Goal: Participate in discussion: Engage in conversation with other users on a specific topic

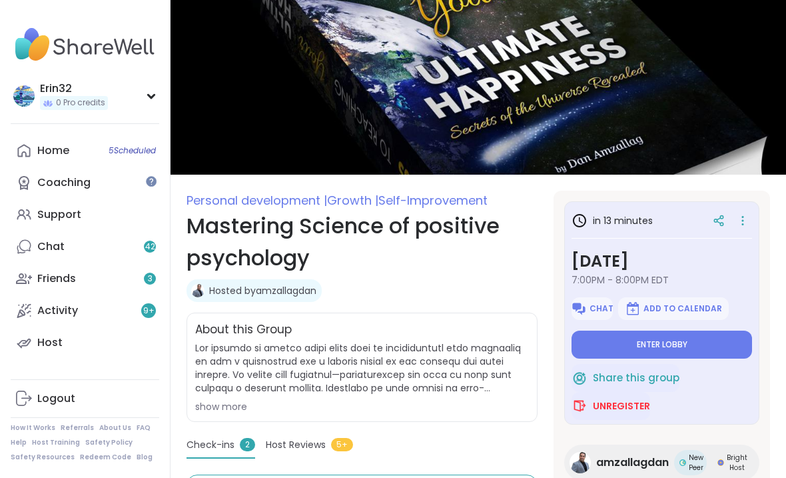
click at [715, 332] on button "Enter lobby" at bounding box center [662, 344] width 181 height 28
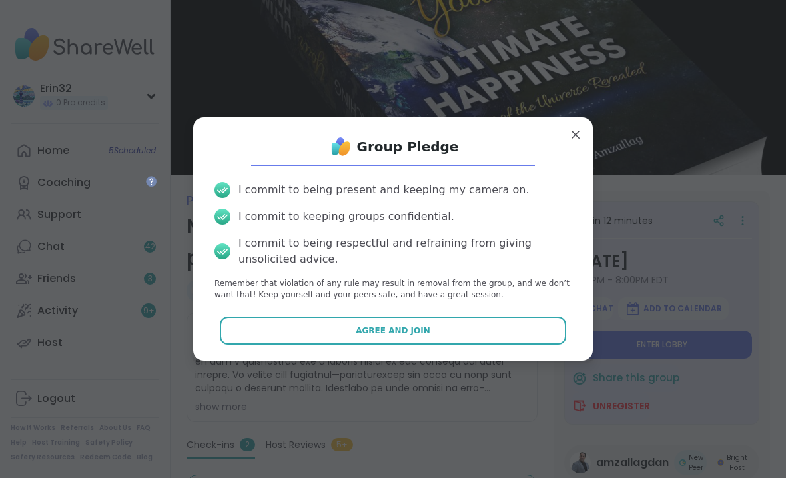
click at [537, 337] on button "Agree and Join" at bounding box center [393, 330] width 347 height 28
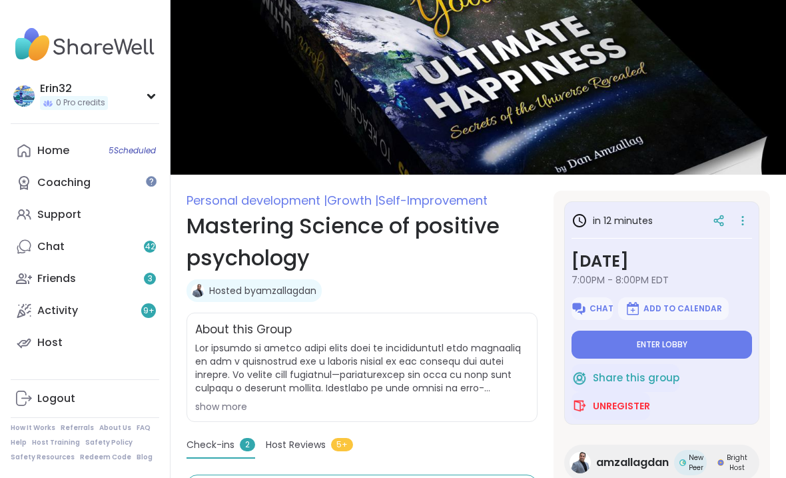
type textarea "*"
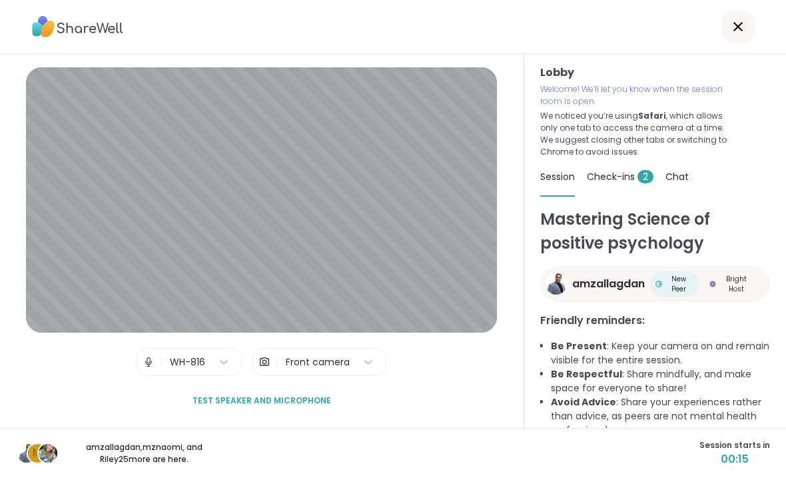
click at [785, 366] on div "Lobby Welcome! We’ll let you know when the session room is open. We noticed you…" at bounding box center [655, 241] width 262 height 374
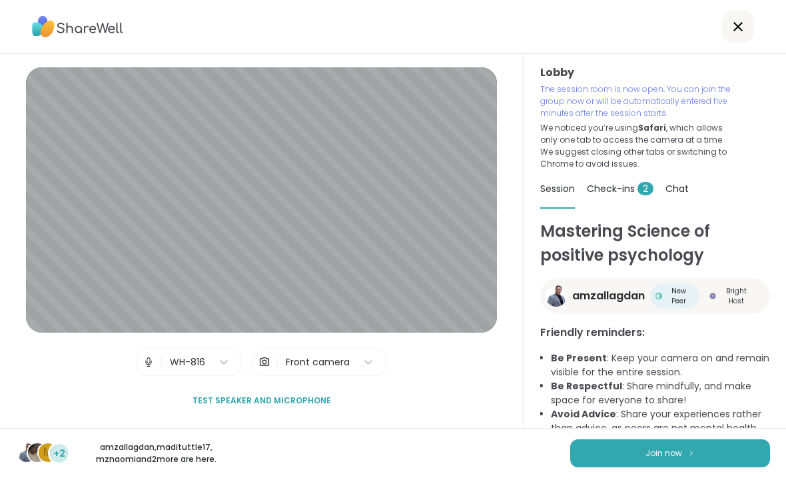
click at [752, 447] on button "Join now" at bounding box center [670, 453] width 200 height 28
click at [752, 446] on button "Join now" at bounding box center [670, 453] width 200 height 28
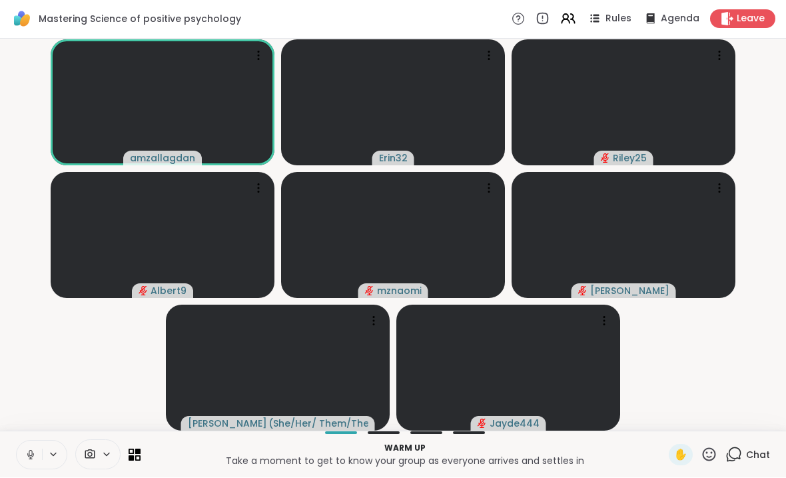
click at [53, 438] on div "Warm up Take a moment to get to know your group as everyone arrives and settles…" at bounding box center [393, 454] width 786 height 47
click at [19, 455] on button at bounding box center [29, 455] width 25 height 28
click at [41, 455] on button at bounding box center [29, 455] width 25 height 28
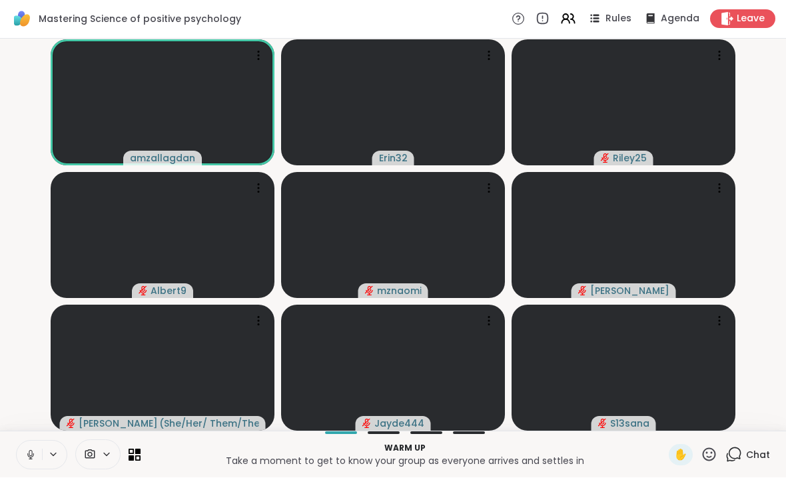
click at [43, 441] on div at bounding box center [41, 454] width 51 height 29
click at [41, 455] on button at bounding box center [29, 455] width 25 height 28
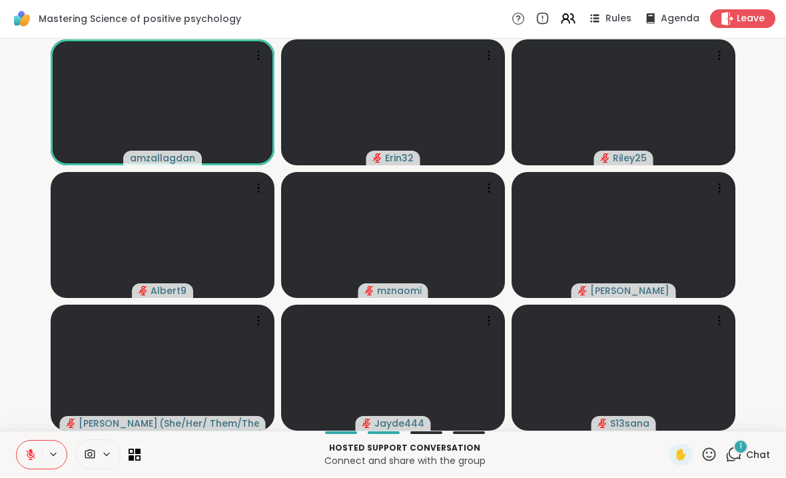
click at [727, 444] on div "1 Chat" at bounding box center [747, 454] width 45 height 21
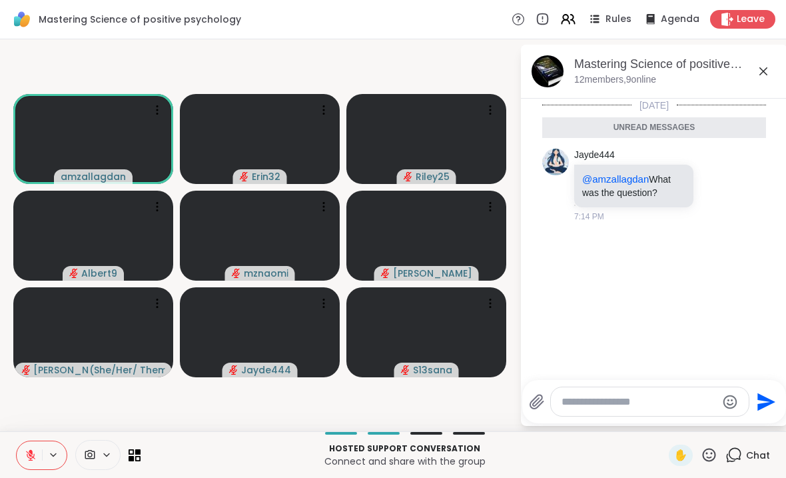
click at [778, 55] on div "Mastering Science of positive psychology, [DATE] members, 9 online" at bounding box center [654, 72] width 266 height 54
click at [766, 70] on icon at bounding box center [763, 71] width 16 height 16
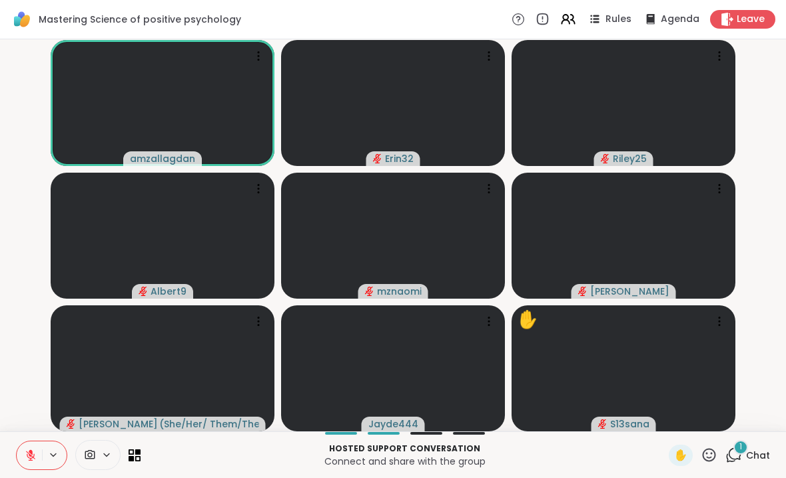
click at [750, 454] on span "Chat" at bounding box center [758, 454] width 24 height 13
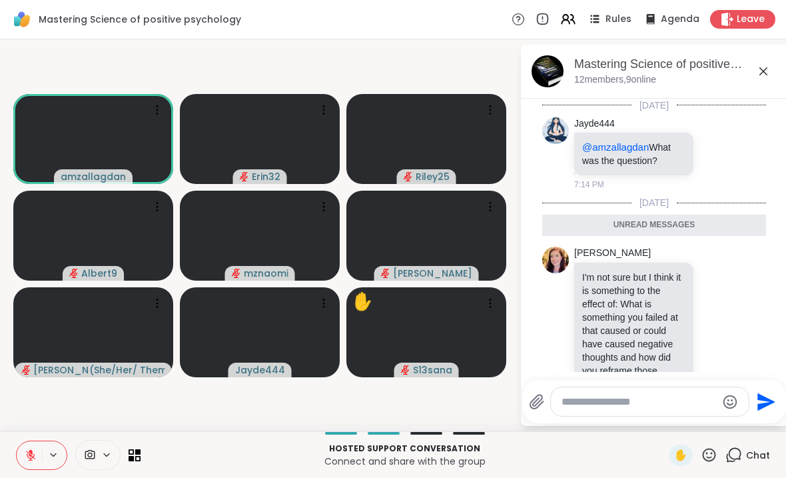
scroll to position [46, 0]
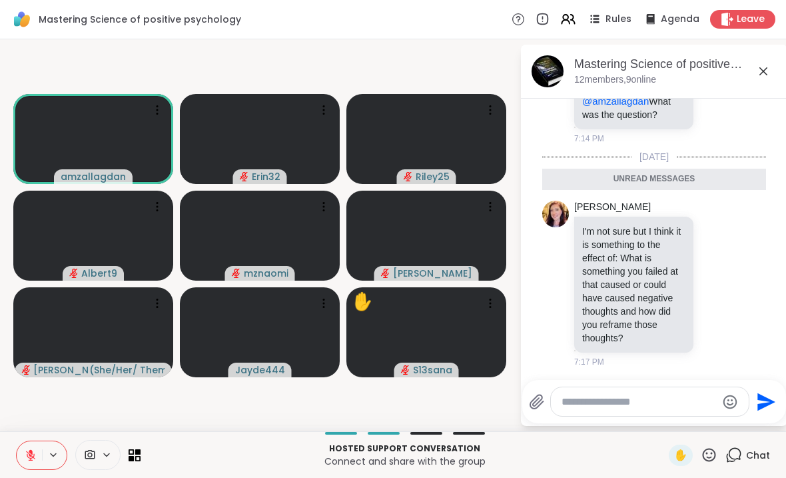
click at [755, 68] on icon at bounding box center [763, 71] width 16 height 16
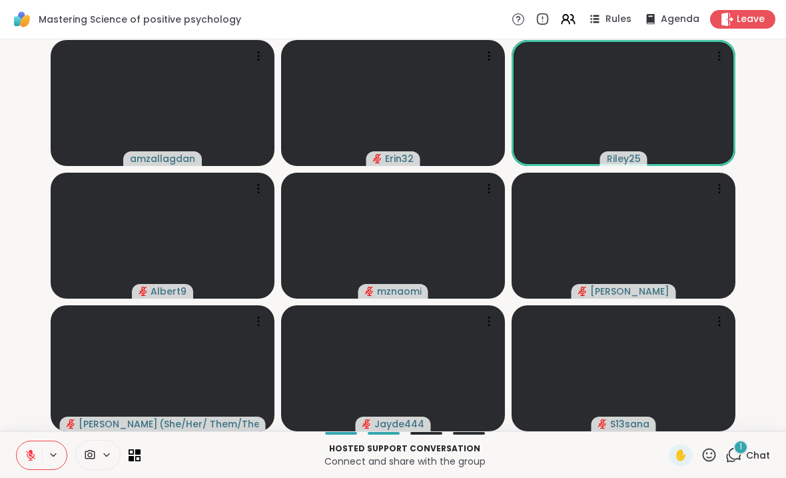
click at [733, 455] on icon at bounding box center [733, 454] width 17 height 17
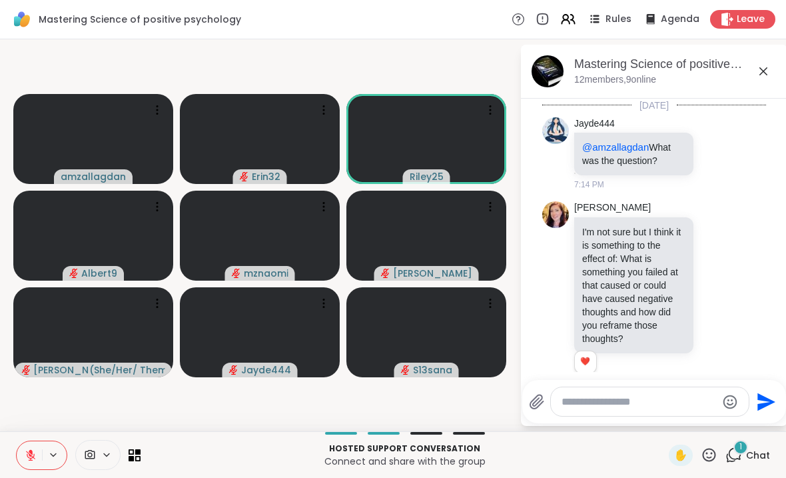
scroll to position [244, 0]
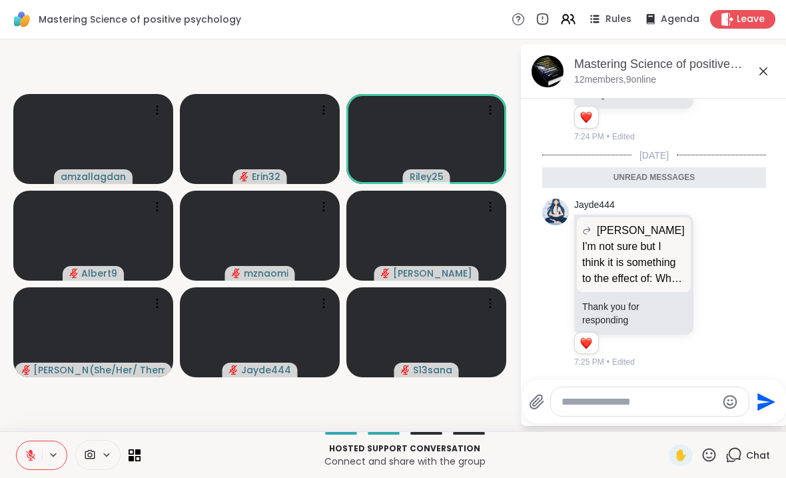
click at [763, 87] on div "Mastering Science of positive psychology, [DATE] members, 9 online" at bounding box center [654, 72] width 266 height 54
click at [769, 74] on icon at bounding box center [763, 71] width 16 height 16
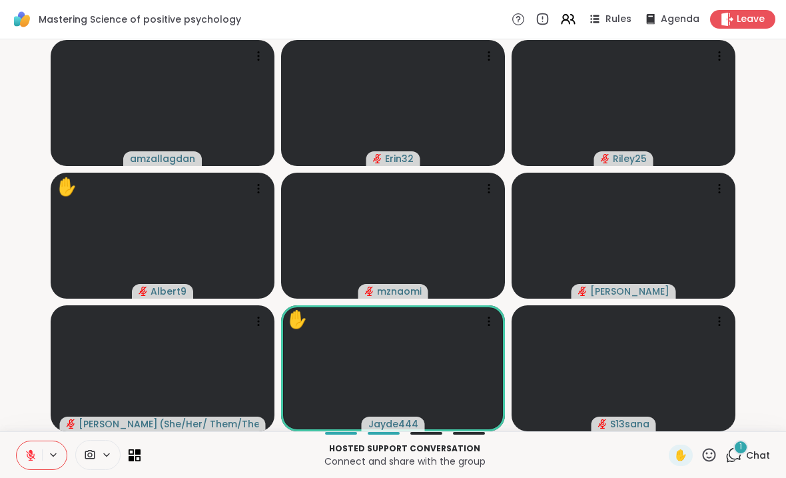
click at [757, 450] on span "Chat" at bounding box center [758, 454] width 24 height 13
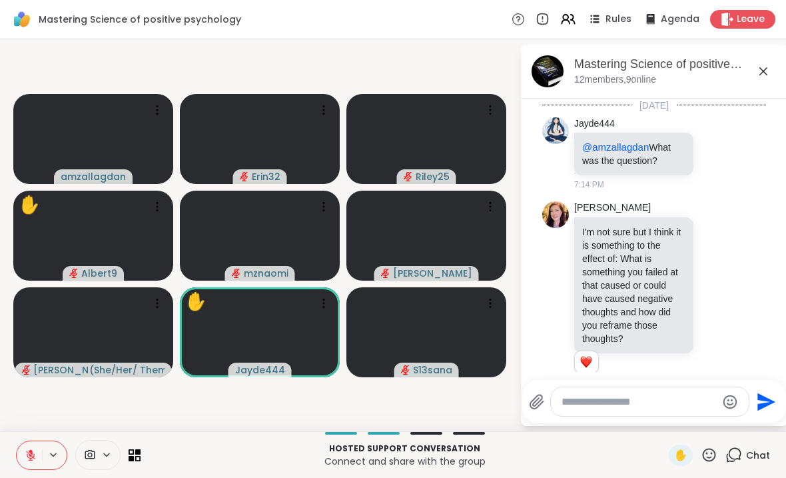
scroll to position [400, 0]
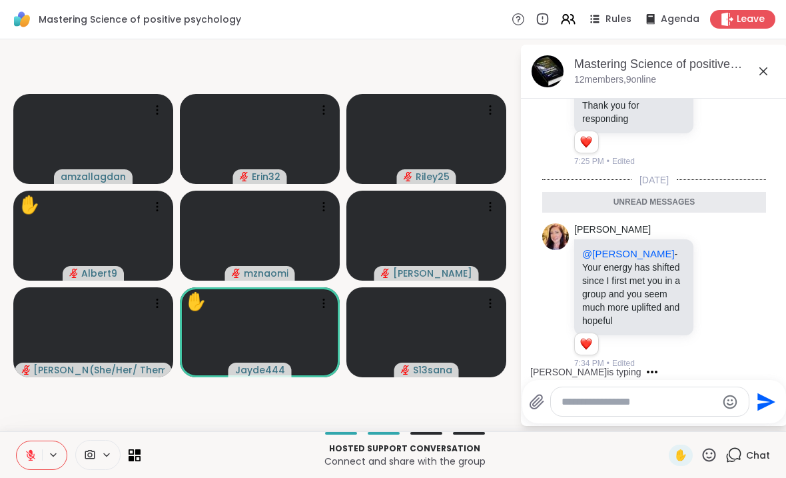
click at [744, 79] on div "Mastering Science of positive psychology, [DATE] members, 9 online" at bounding box center [675, 71] width 203 height 30
click at [743, 78] on div "Mastering Science of positive psychology, [DATE] members, 9 online" at bounding box center [675, 71] width 203 height 30
click at [770, 68] on icon at bounding box center [763, 71] width 16 height 16
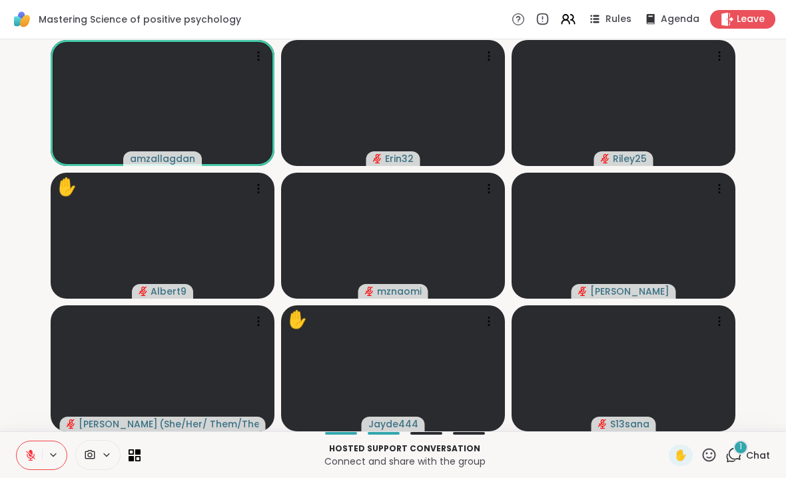
click at [752, 455] on div "1 Chat" at bounding box center [747, 454] width 45 height 21
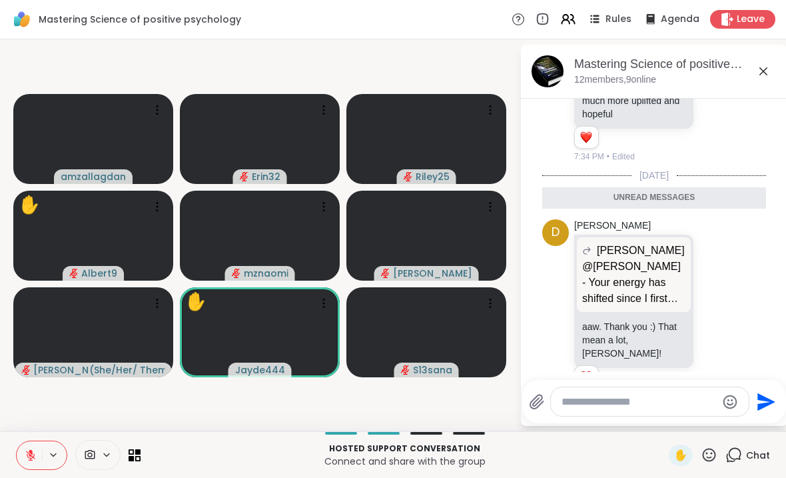
scroll to position [580, 0]
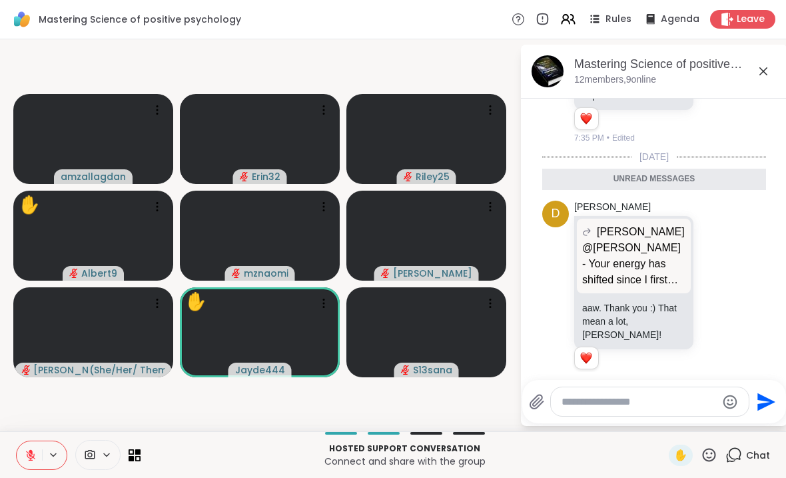
click at [757, 67] on icon at bounding box center [763, 71] width 16 height 16
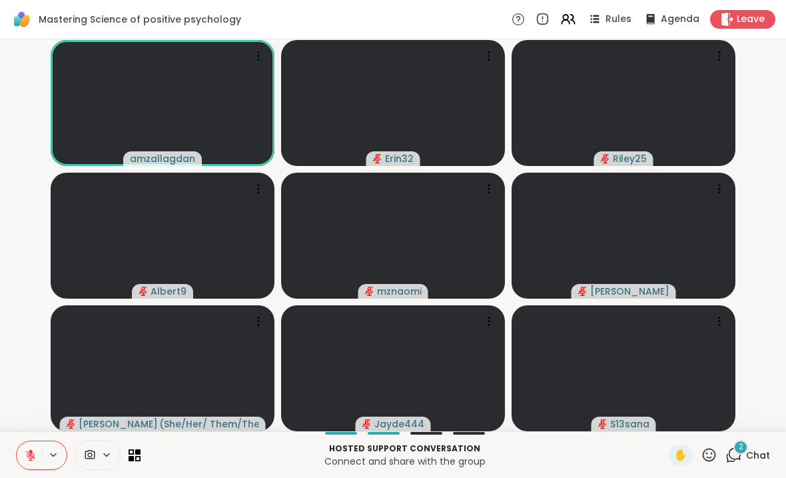
click at [738, 455] on icon at bounding box center [733, 454] width 17 height 17
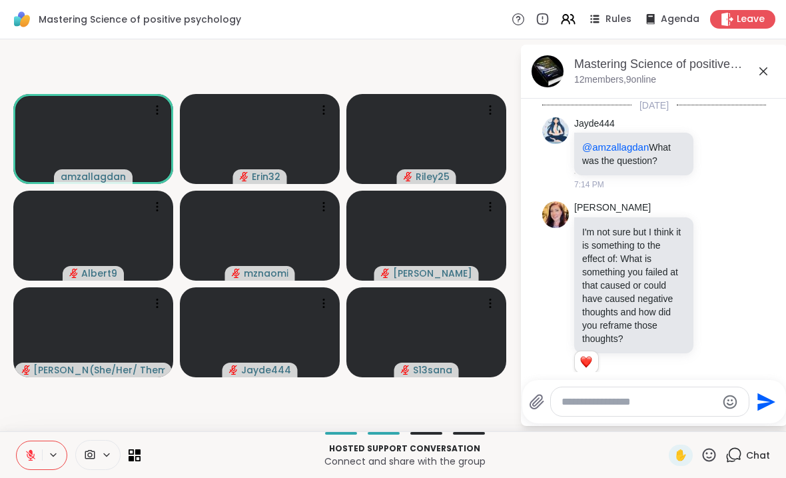
scroll to position [793, 0]
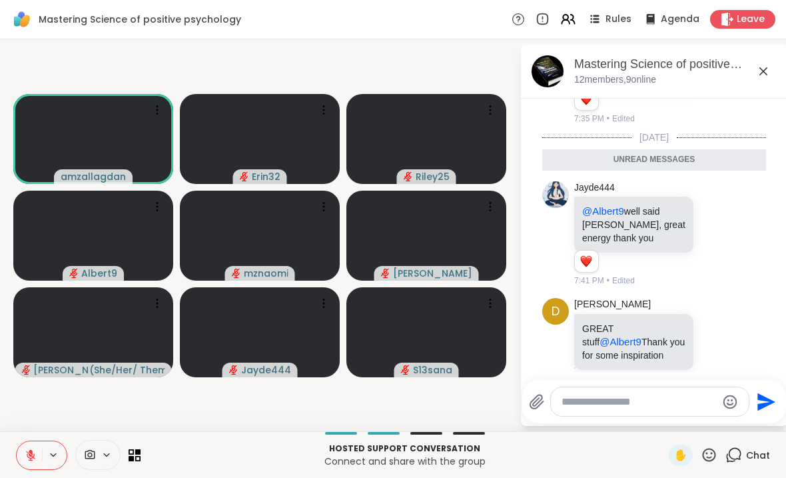
click at [751, 72] on div "Mastering Science of positive psychology, [DATE]" at bounding box center [675, 64] width 203 height 17
click at [764, 72] on icon at bounding box center [763, 71] width 8 height 8
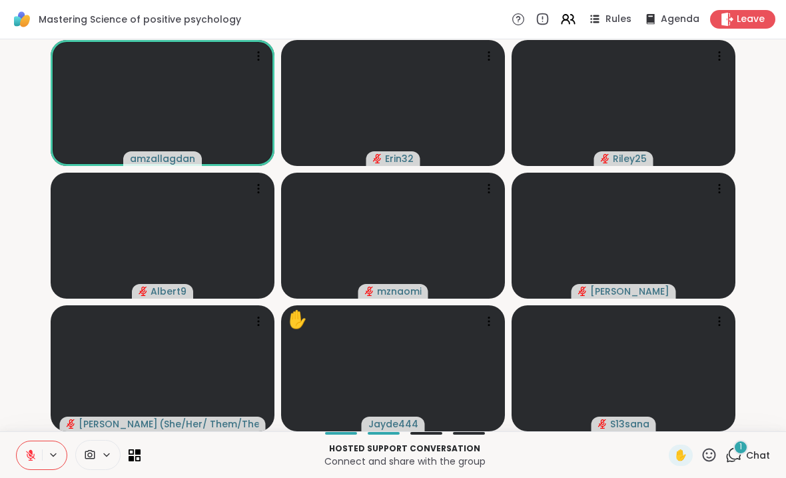
click at [777, 455] on div "Hosted support conversation Connect and share with the group ✋ 1 Chat" at bounding box center [393, 454] width 786 height 47
click at [751, 452] on span "Chat" at bounding box center [758, 454] width 24 height 13
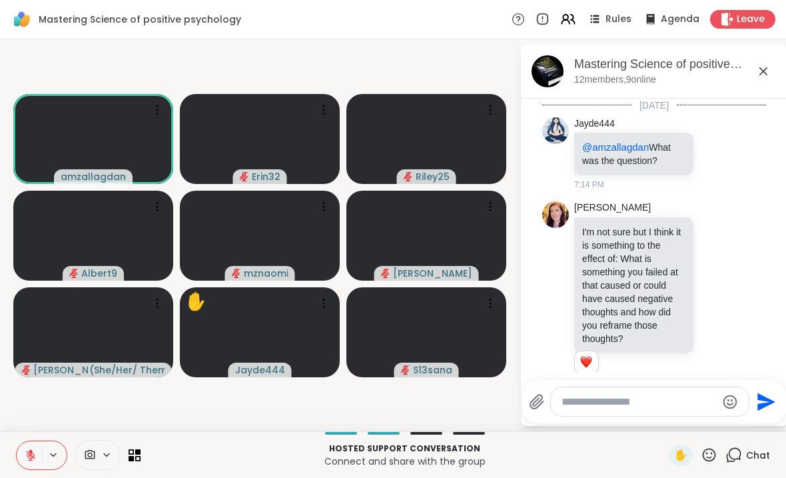
scroll to position [891, 0]
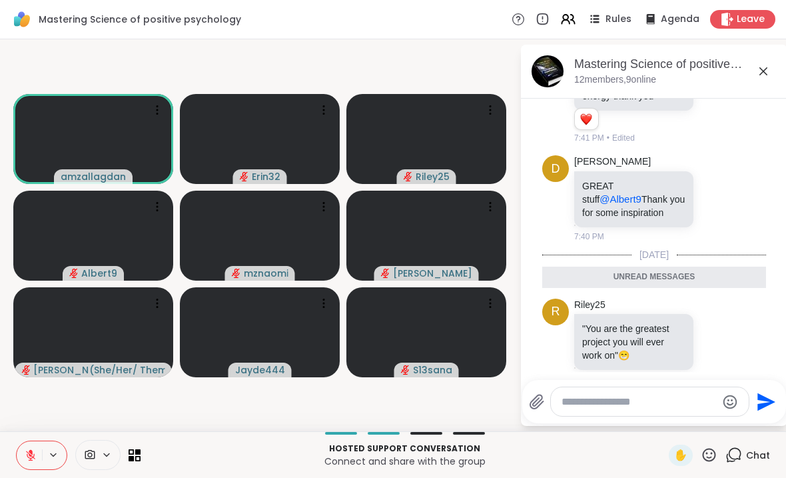
click at [768, 77] on icon at bounding box center [763, 71] width 16 height 16
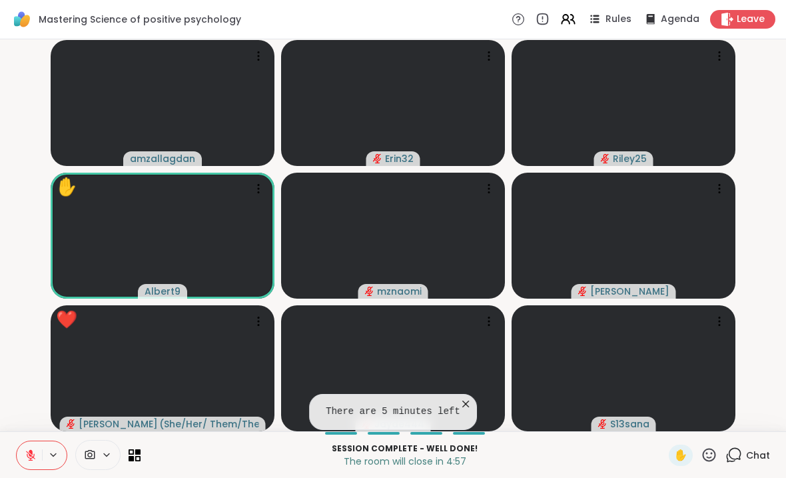
click at [785, 311] on div "amzallagdan Erin32 Riley25 ✋ Albert9 mznaomi [PERSON_NAME] ❤️ [PERSON_NAME] ( S…" at bounding box center [393, 235] width 786 height 392
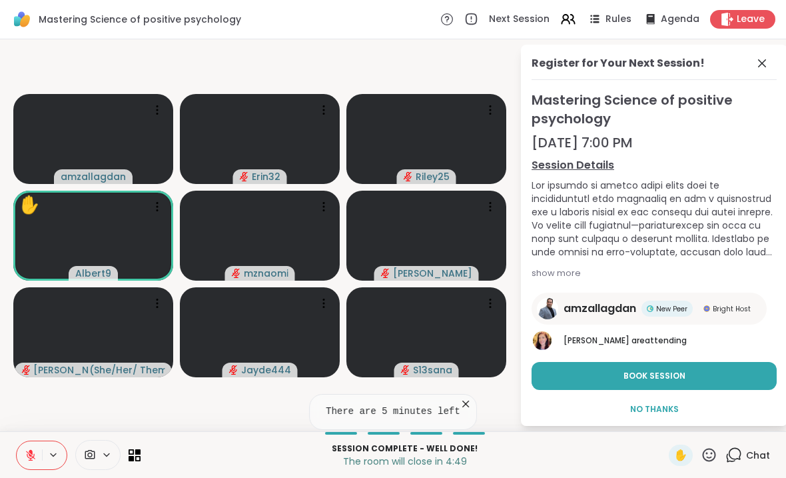
click at [729, 371] on button "Book Session" at bounding box center [654, 376] width 245 height 28
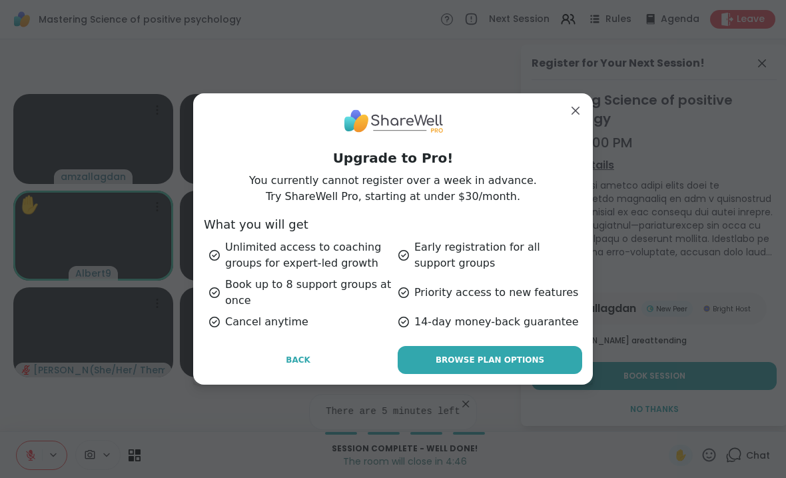
click at [298, 369] on button "Back" at bounding box center [298, 360] width 189 height 28
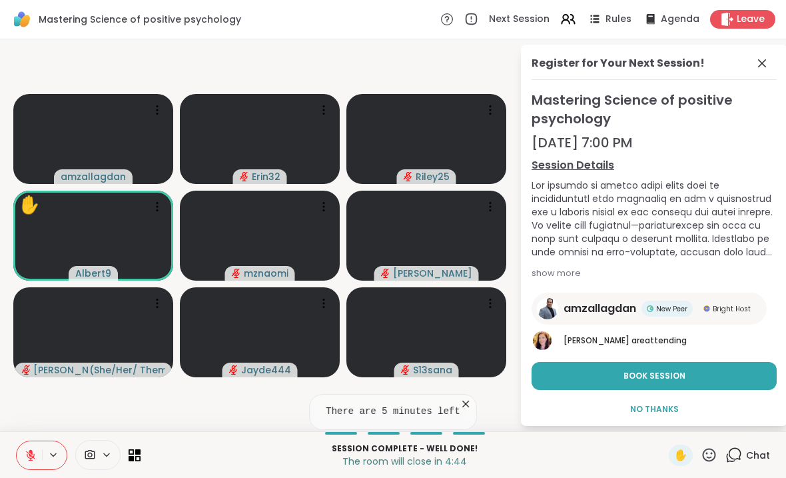
scroll to position [0, 0]
click at [659, 408] on span "No Thanks" at bounding box center [654, 409] width 49 height 12
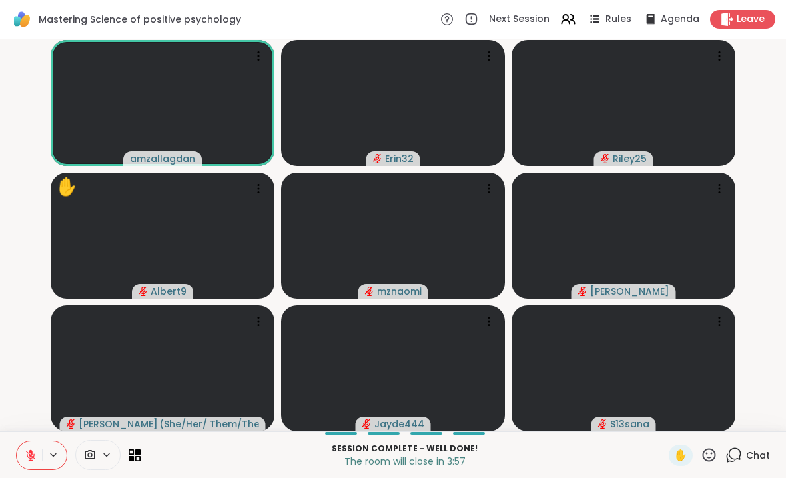
click at [777, 312] on video-player-container "amzallagdan Erin32 Riley25 ✋ Albert9 mznaomi [PERSON_NAME] ( She/Her/ Them/They…" at bounding box center [393, 235] width 770 height 381
click at [751, 452] on span "Chat" at bounding box center [758, 454] width 24 height 13
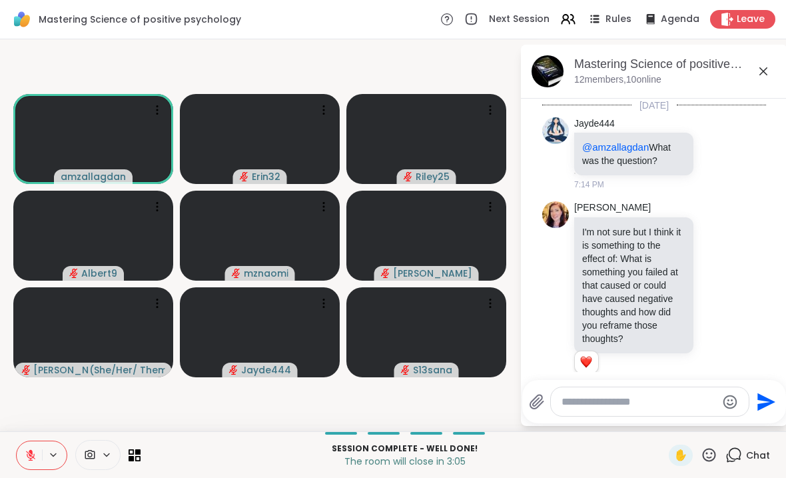
scroll to position [1020, 0]
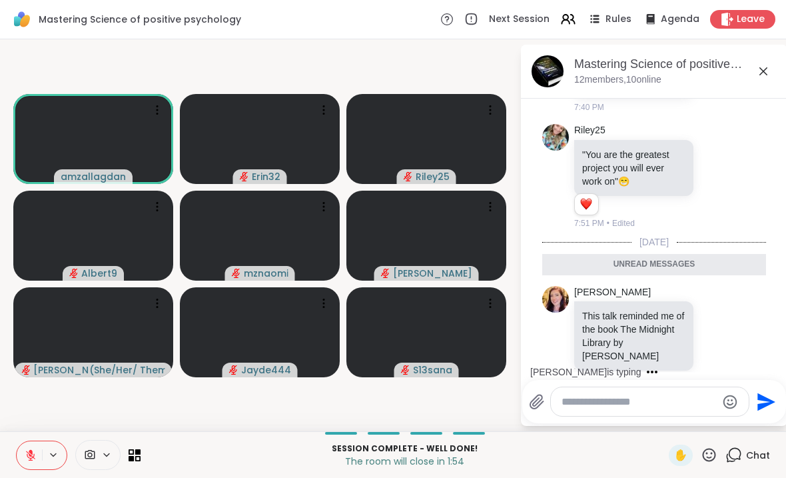
click at [767, 69] on icon at bounding box center [763, 71] width 16 height 16
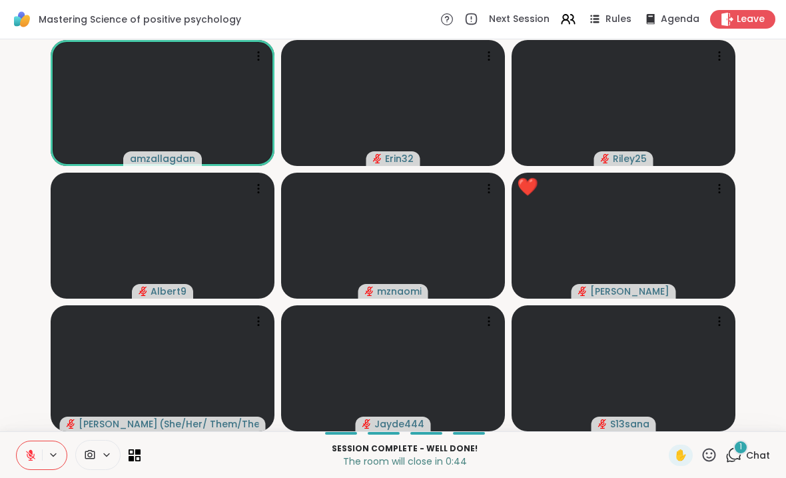
click at [754, 446] on div "1 Chat" at bounding box center [747, 454] width 45 height 21
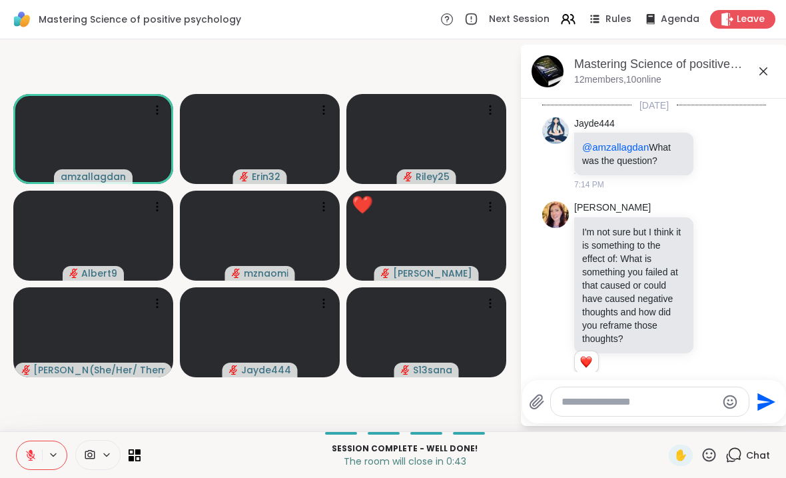
scroll to position [1242, 0]
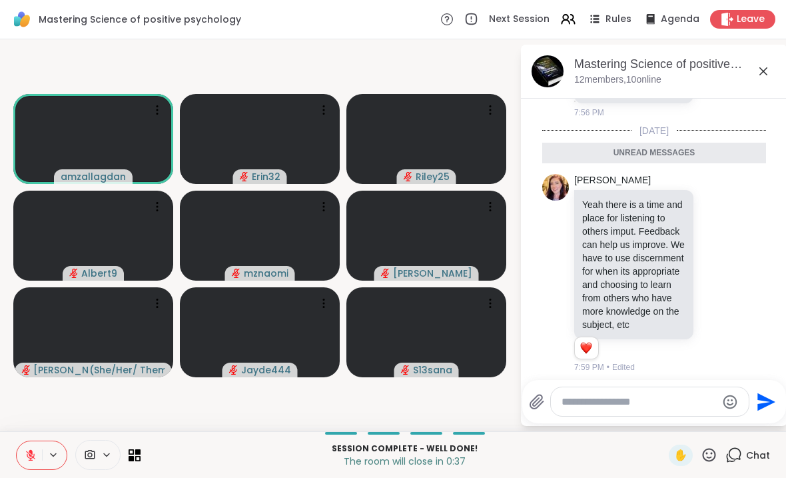
click at [770, 64] on icon at bounding box center [763, 71] width 16 height 16
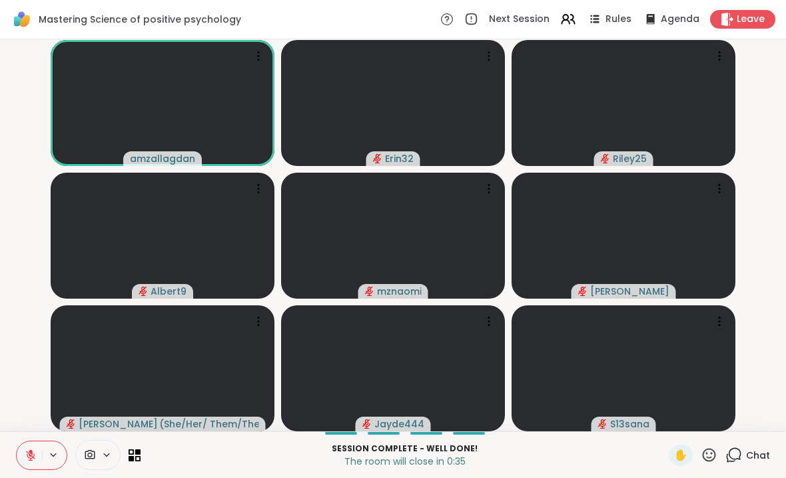
click at [692, 453] on div "✋" at bounding box center [681, 454] width 24 height 21
click at [678, 455] on span "✋" at bounding box center [680, 455] width 13 height 16
click at [715, 455] on icon at bounding box center [709, 454] width 17 height 17
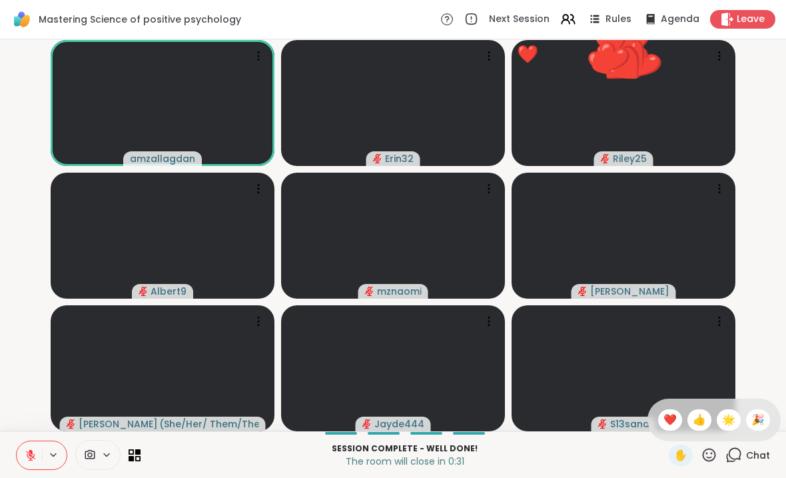
click at [761, 418] on span "🎉" at bounding box center [757, 420] width 13 height 16
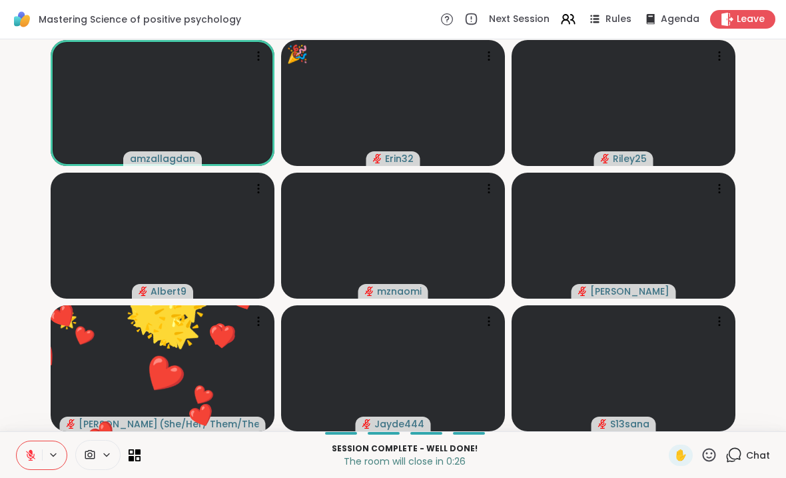
click at [746, 19] on span "Leave" at bounding box center [751, 19] width 28 height 13
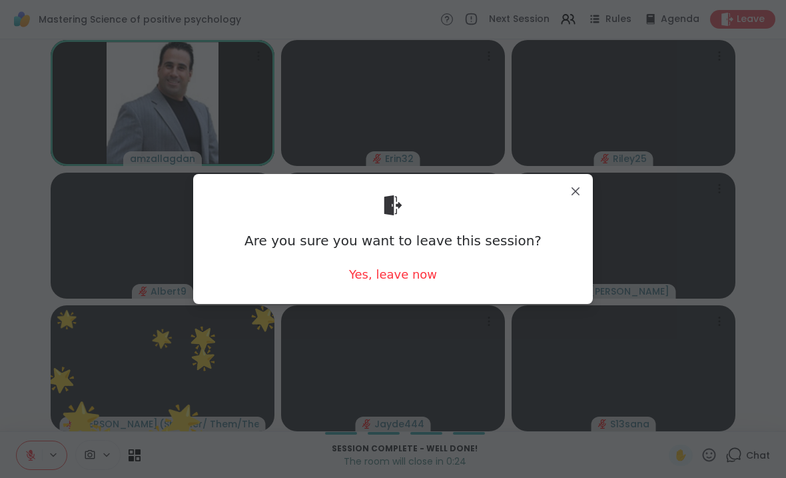
click at [406, 274] on div "Yes, leave now" at bounding box center [393, 274] width 88 height 17
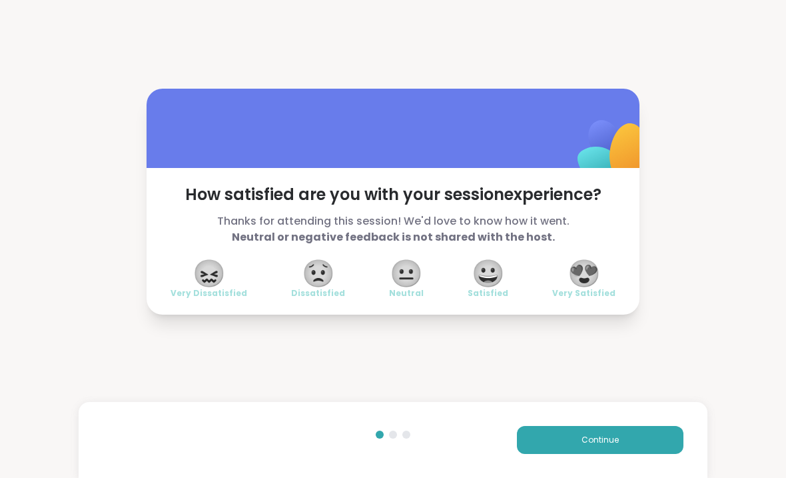
click at [610, 282] on div "😍 Very Satisfied" at bounding box center [583, 279] width 63 height 37
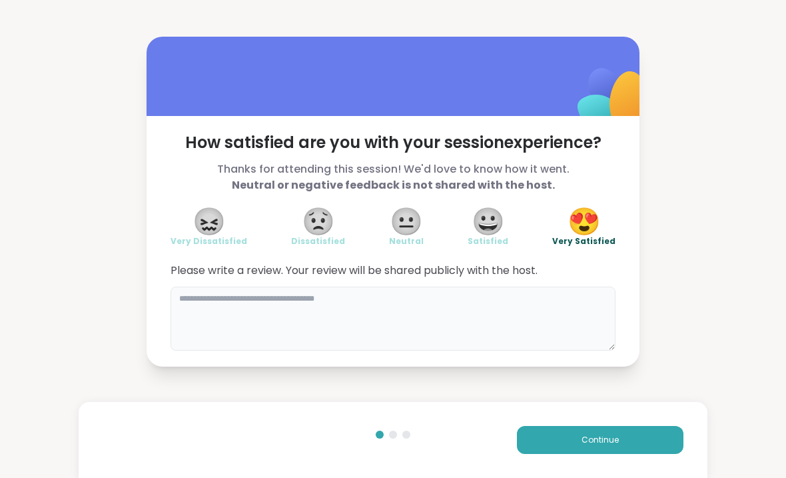
click at [462, 298] on textarea at bounding box center [393, 318] width 445 height 64
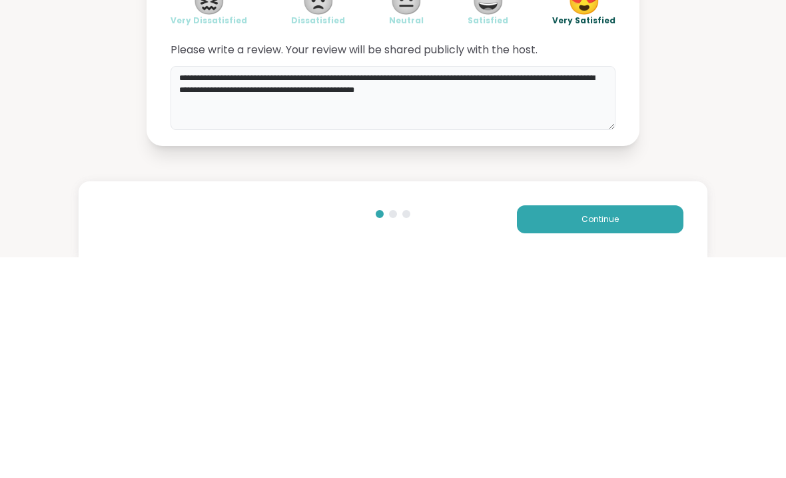
type textarea "**********"
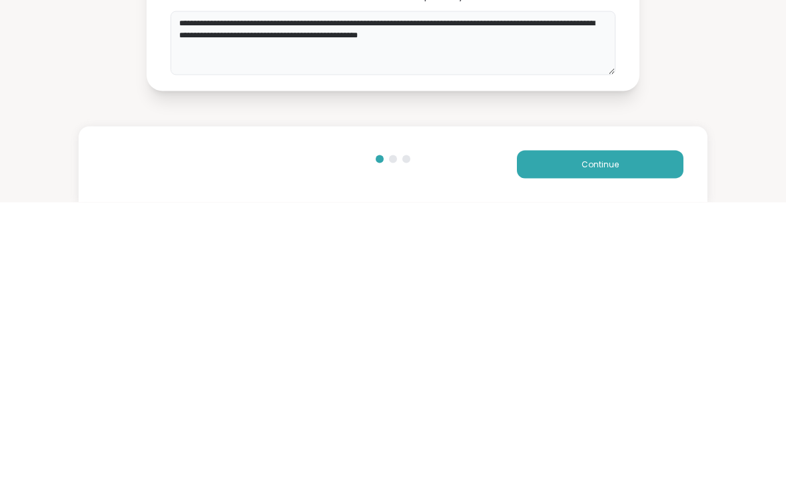
scroll to position [1, 0]
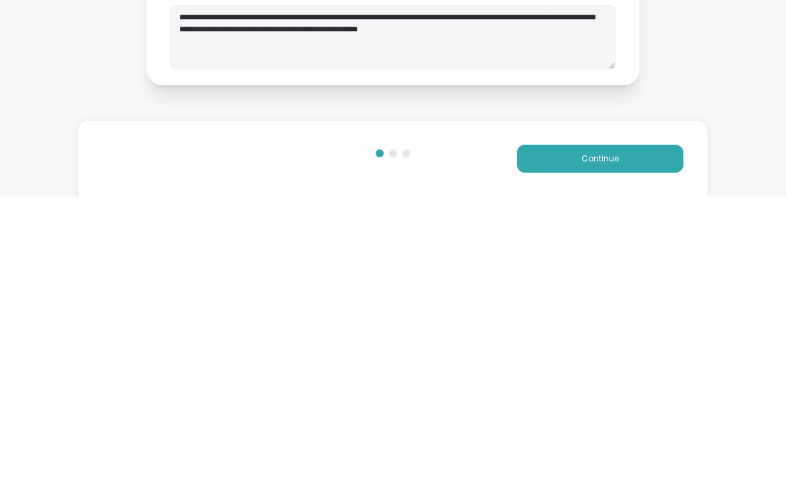
click at [628, 426] on button "Continue" at bounding box center [600, 440] width 167 height 28
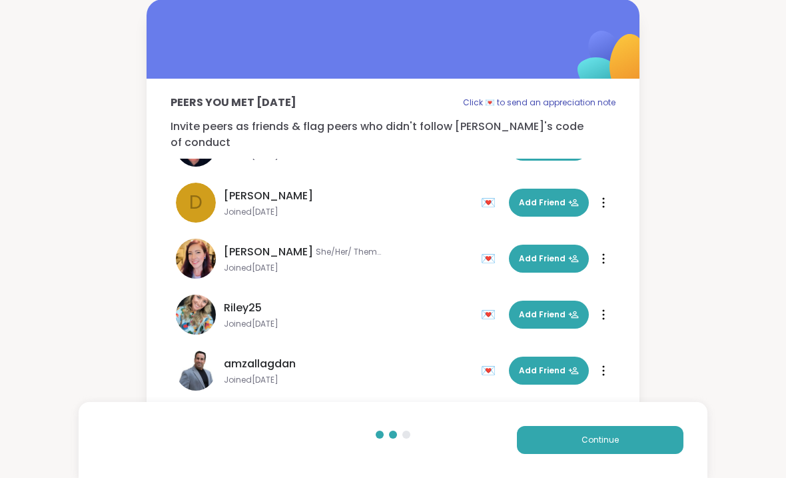
scroll to position [264, 0]
click at [530, 308] on span "Add Friend" at bounding box center [549, 314] width 60 height 12
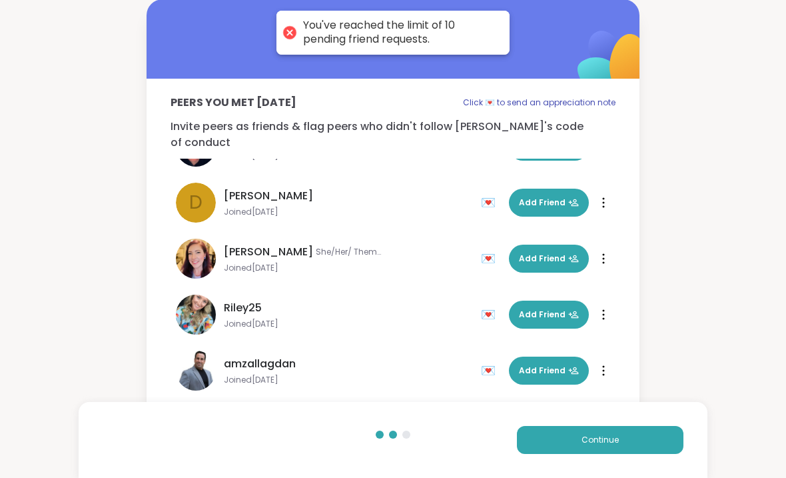
click at [547, 364] on span "Add Friend" at bounding box center [549, 370] width 60 height 12
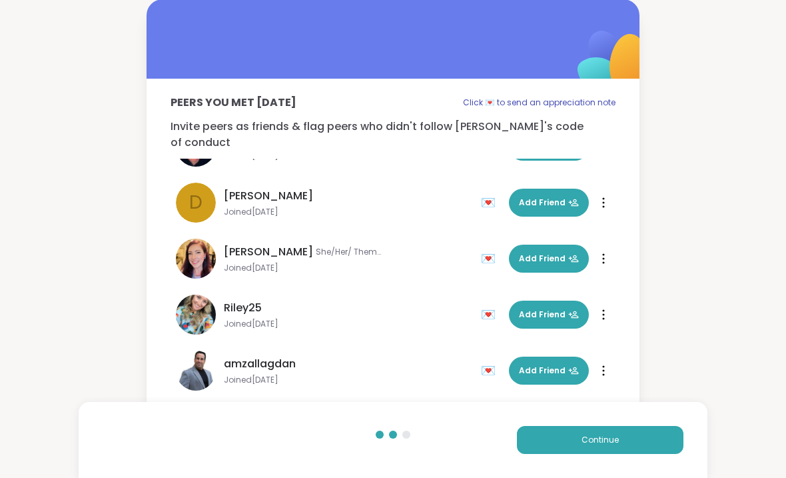
scroll to position [0, 0]
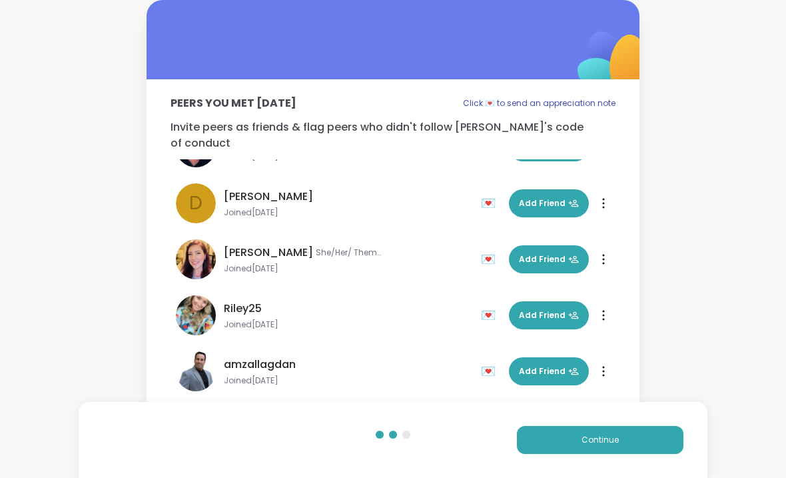
click at [632, 436] on button "Continue" at bounding box center [600, 440] width 167 height 28
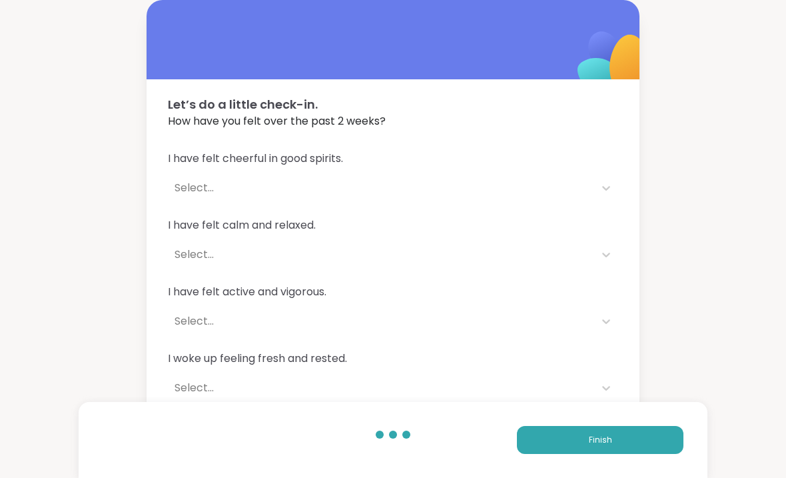
click at [611, 189] on icon at bounding box center [606, 187] width 13 height 13
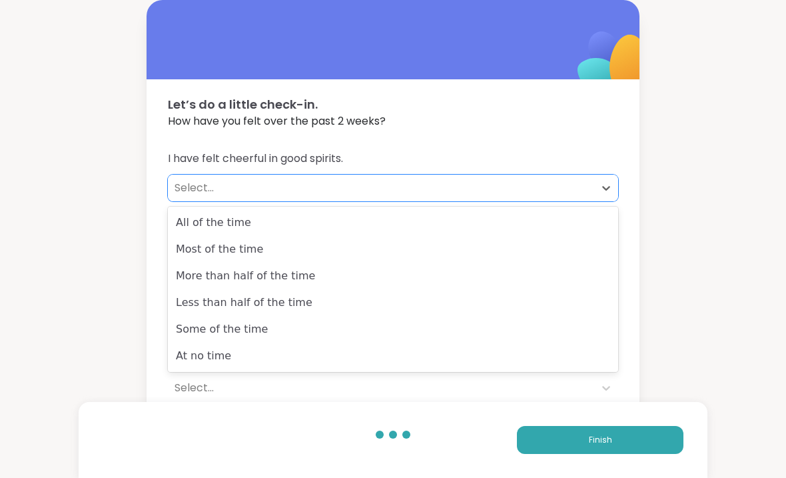
click at [574, 223] on div "All of the time" at bounding box center [393, 222] width 450 height 27
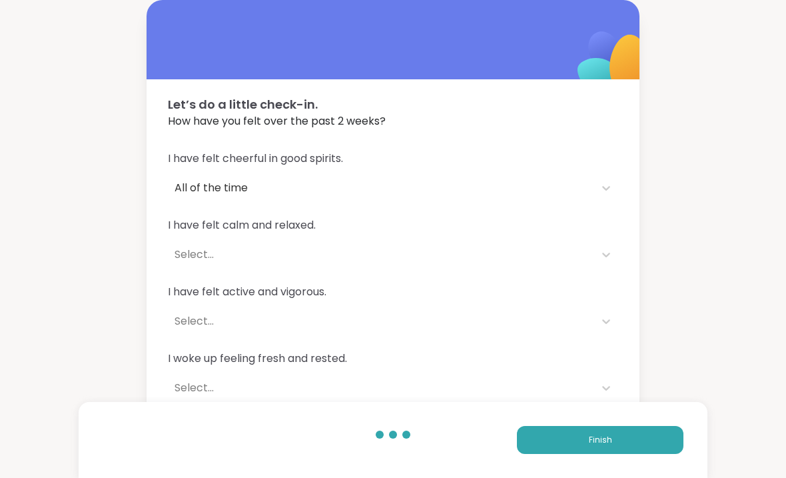
click at [610, 265] on div at bounding box center [606, 254] width 24 height 24
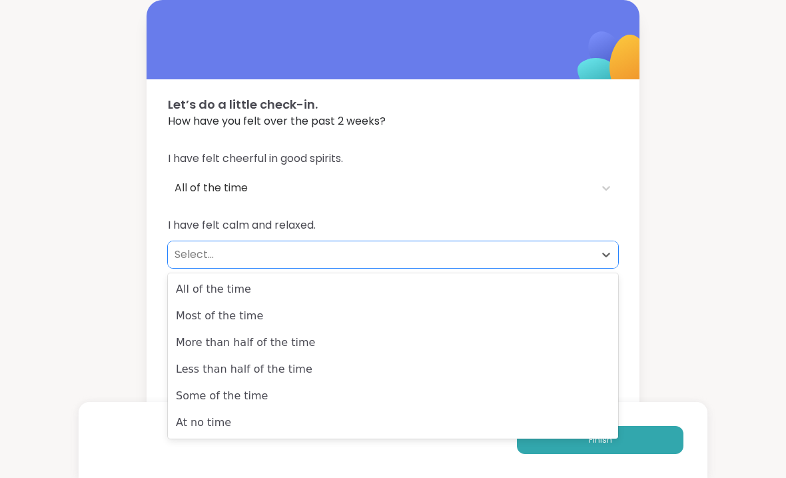
click at [546, 309] on div "Most of the time" at bounding box center [393, 315] width 450 height 27
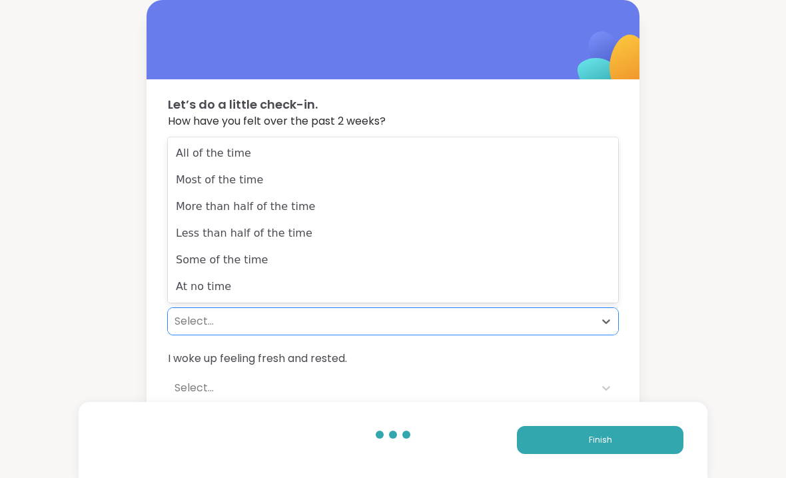
click at [556, 238] on div "Less than half of the time" at bounding box center [393, 233] width 450 height 27
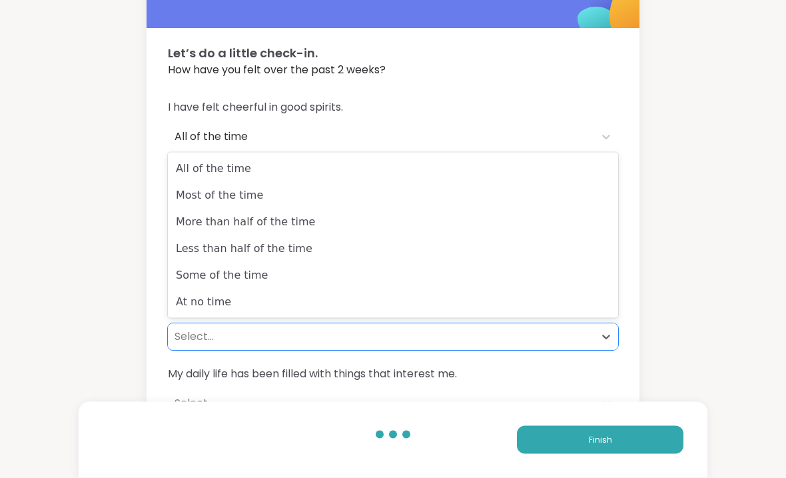
scroll to position [51, 0]
click at [548, 192] on div "Most of the time" at bounding box center [393, 195] width 450 height 27
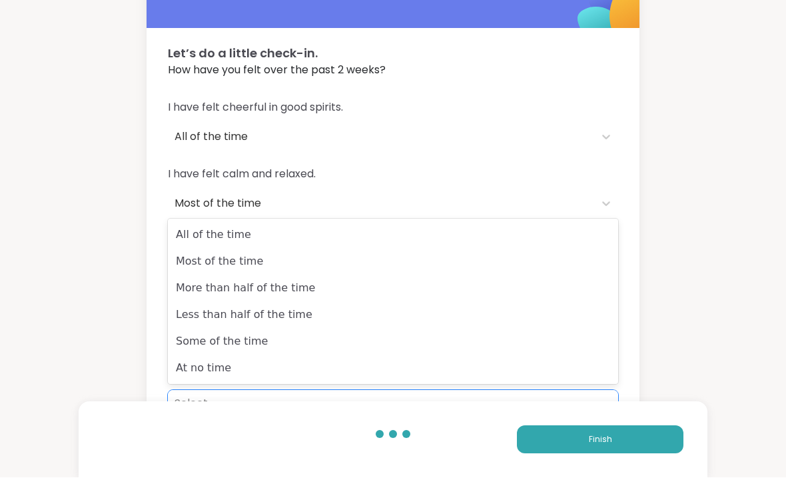
click at [529, 227] on div "All of the time" at bounding box center [393, 235] width 450 height 27
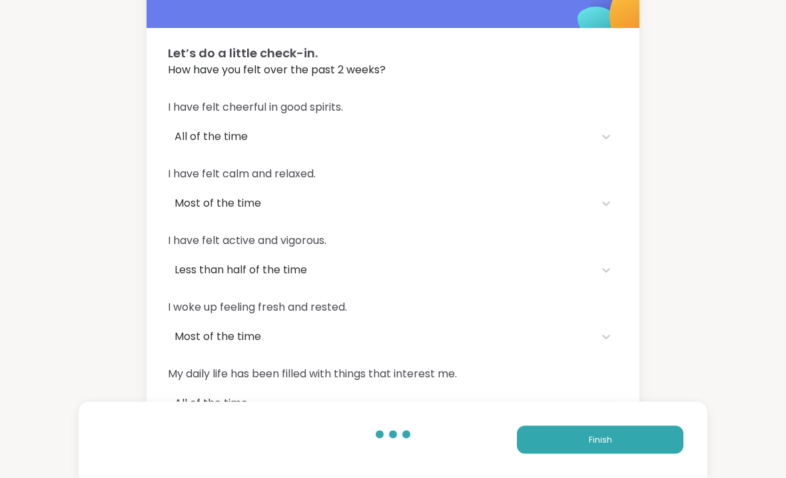
click at [591, 446] on span "Finish" at bounding box center [600, 440] width 23 height 12
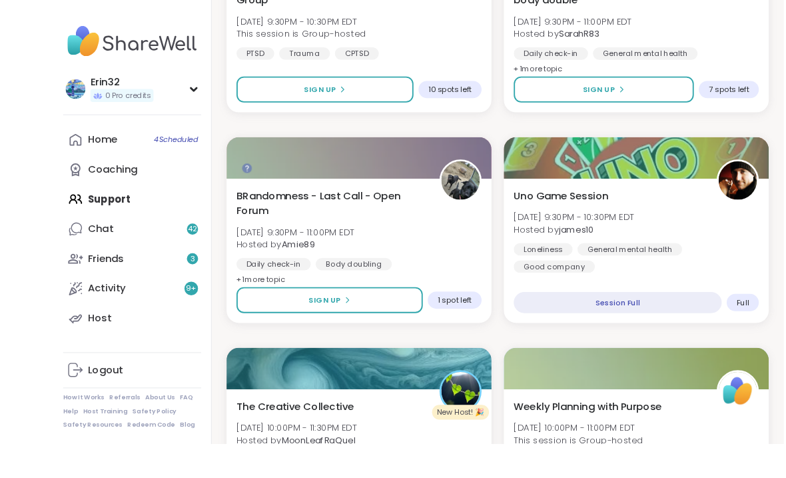
scroll to position [1230, 0]
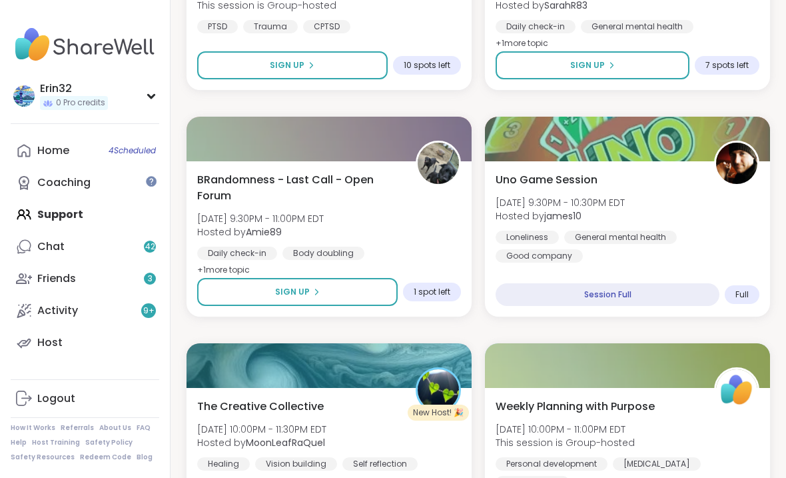
click at [666, 296] on div "Session Full" at bounding box center [608, 294] width 224 height 23
click at [731, 223] on div "Uno Game Session [DATE] 9:30PM - 10:30PM EDT Hosted by james10 Loneliness Gener…" at bounding box center [628, 217] width 264 height 91
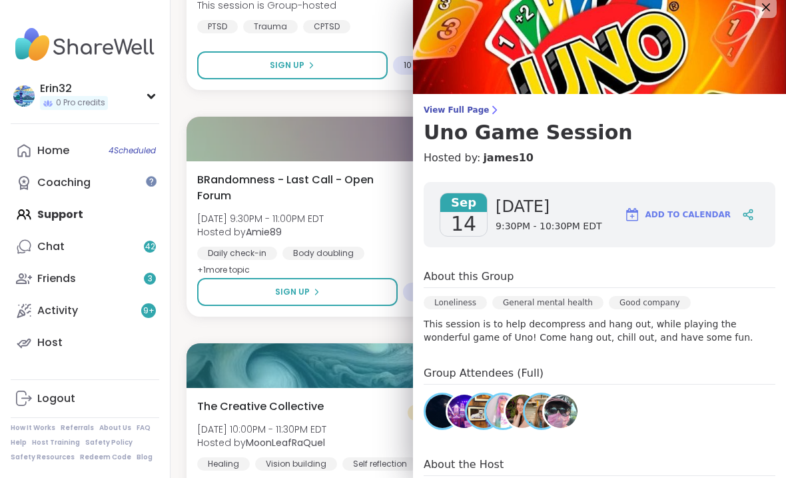
scroll to position [12, 0]
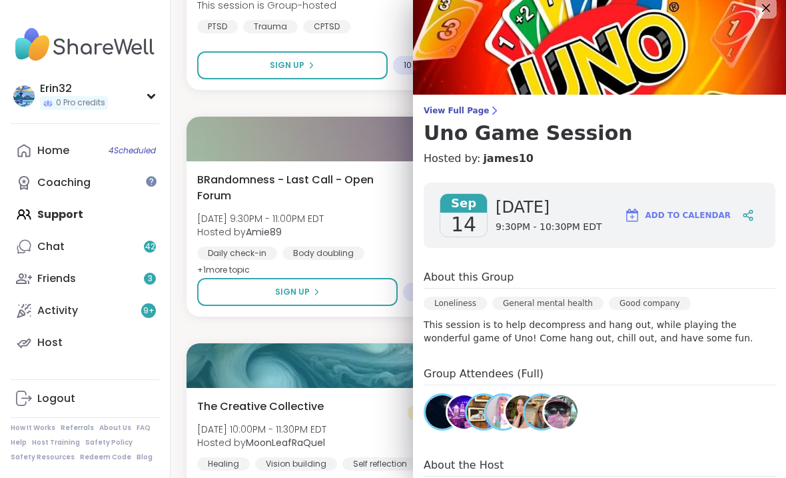
click at [760, 13] on icon at bounding box center [766, 8] width 16 height 16
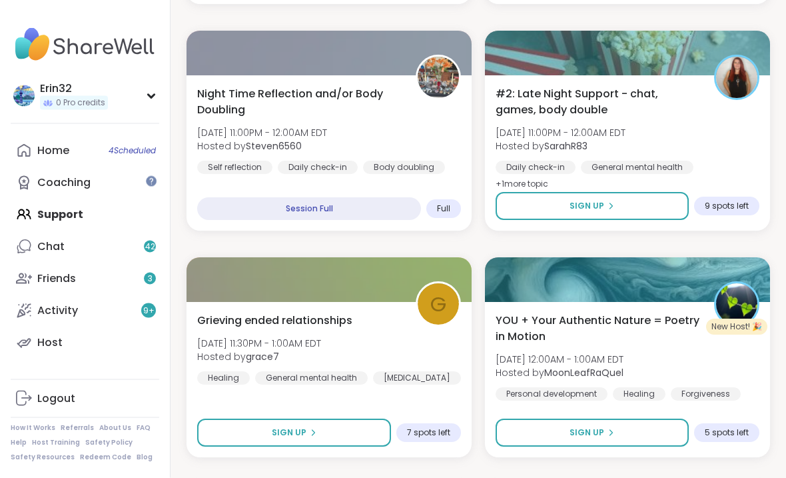
scroll to position [1997, 0]
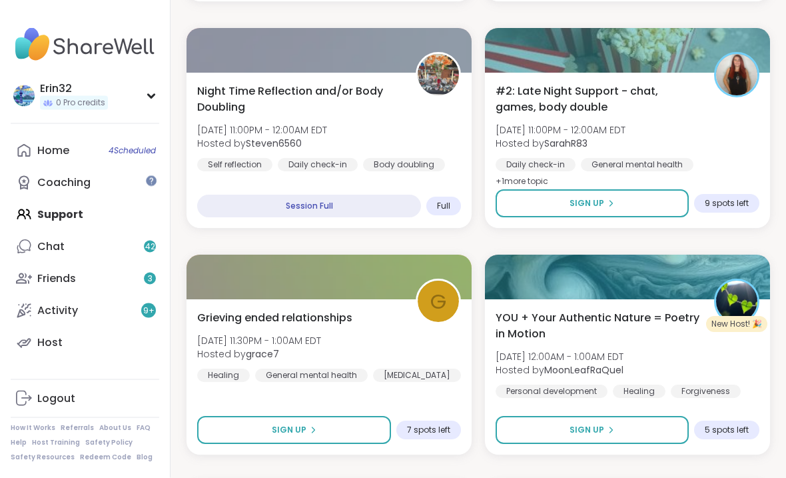
click at [669, 199] on button "Sign Up" at bounding box center [592, 204] width 193 height 28
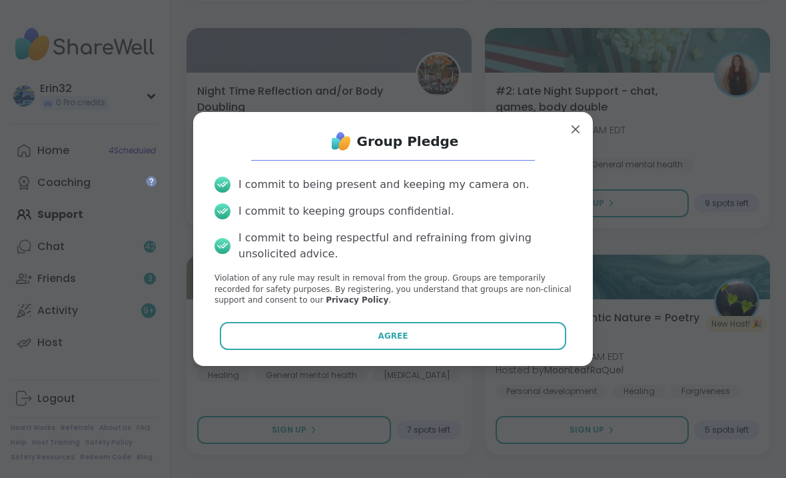
click at [518, 350] on button "Agree" at bounding box center [393, 336] width 347 height 28
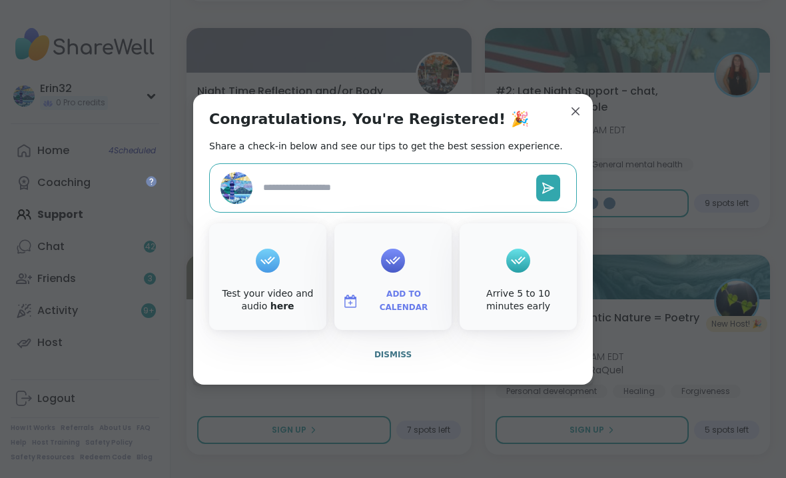
type textarea "*"
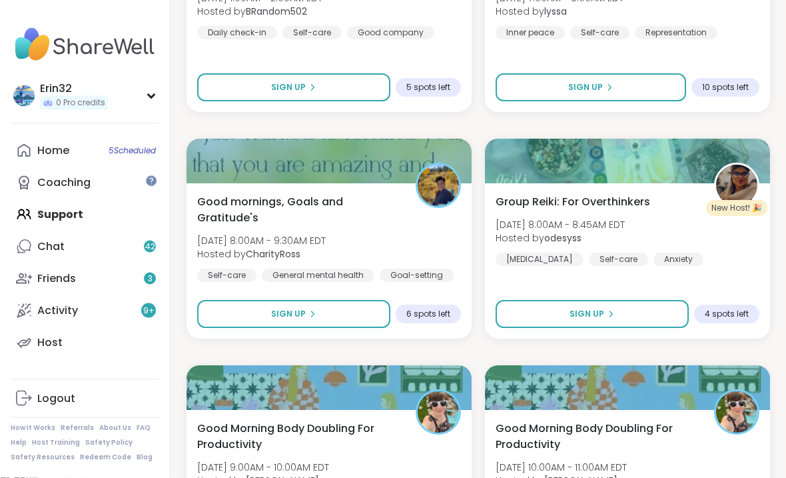
scroll to position [2793, 0]
click at [344, 310] on button "Sign Up" at bounding box center [293, 314] width 193 height 28
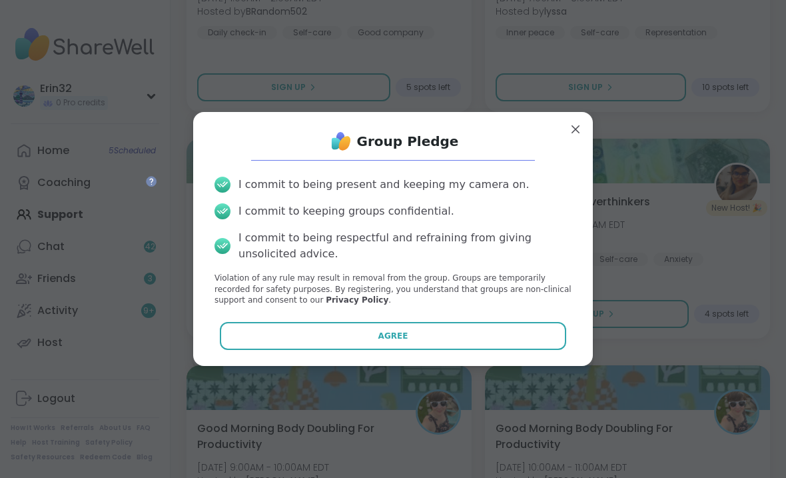
click at [481, 350] on button "Agree" at bounding box center [393, 336] width 347 height 28
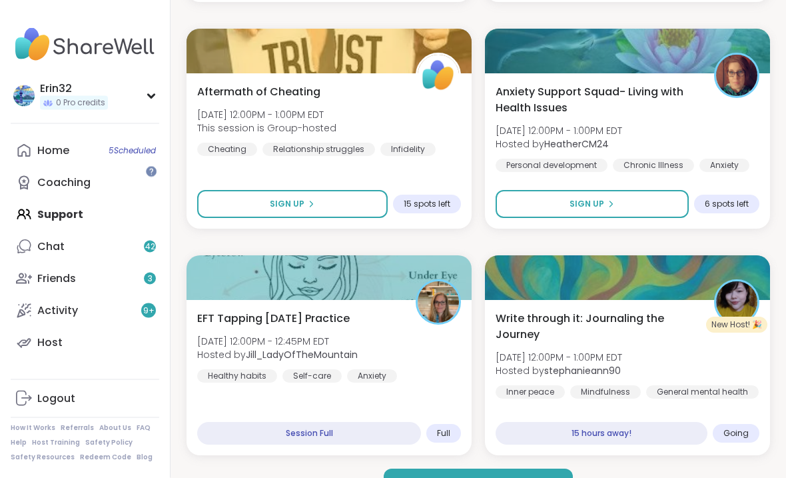
scroll to position [3811, 0]
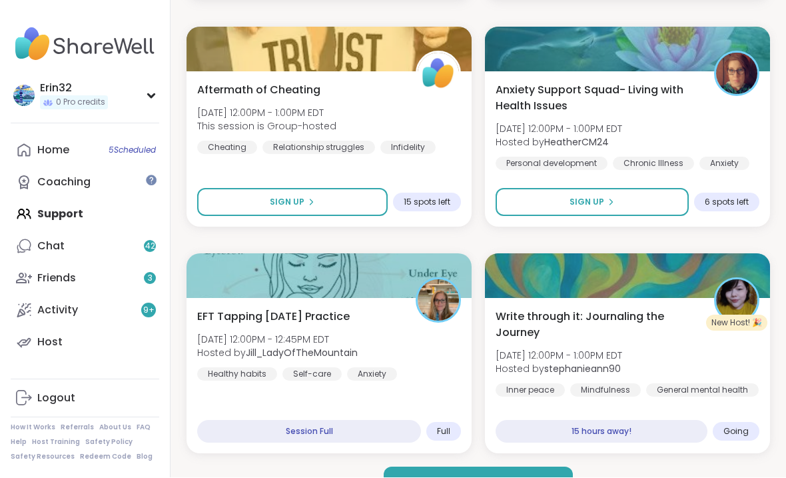
click at [520, 455] on button "Load more groups" at bounding box center [478, 481] width 189 height 28
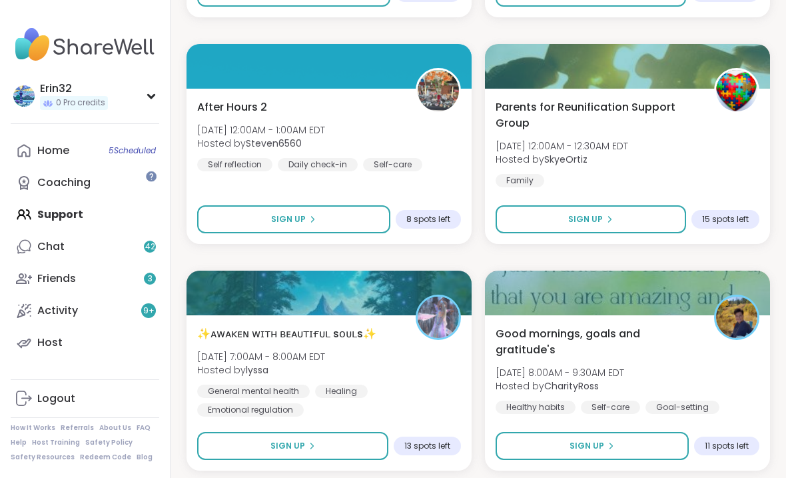
scroll to position [7888, 0]
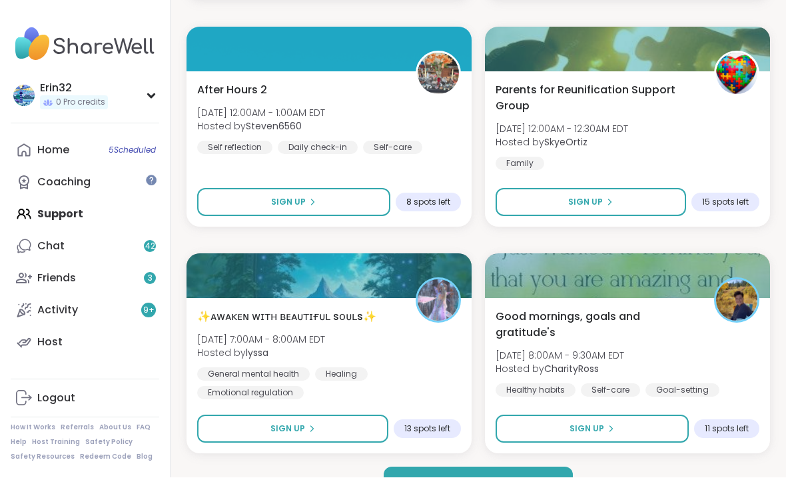
click at [499, 455] on span "Load more groups" at bounding box center [478, 481] width 87 height 12
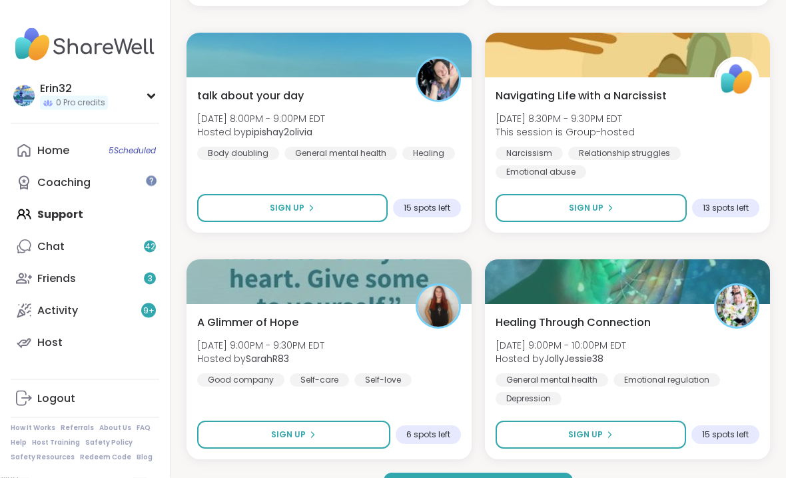
scroll to position [11965, 0]
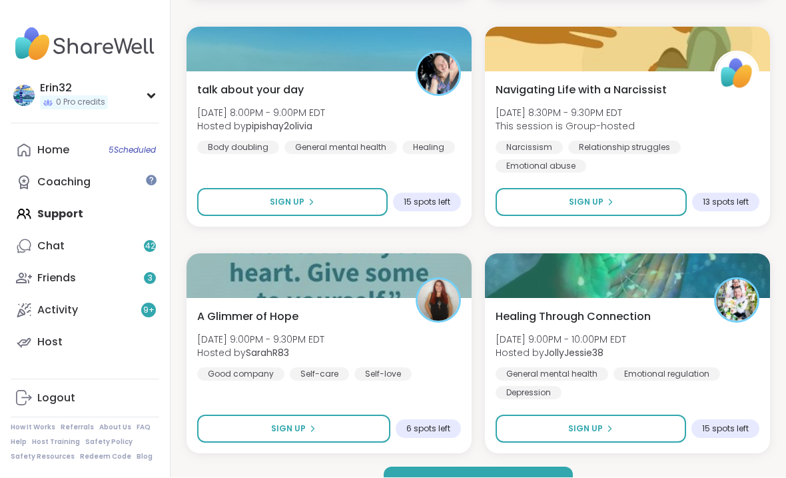
click at [531, 455] on button "Load more groups" at bounding box center [478, 481] width 189 height 28
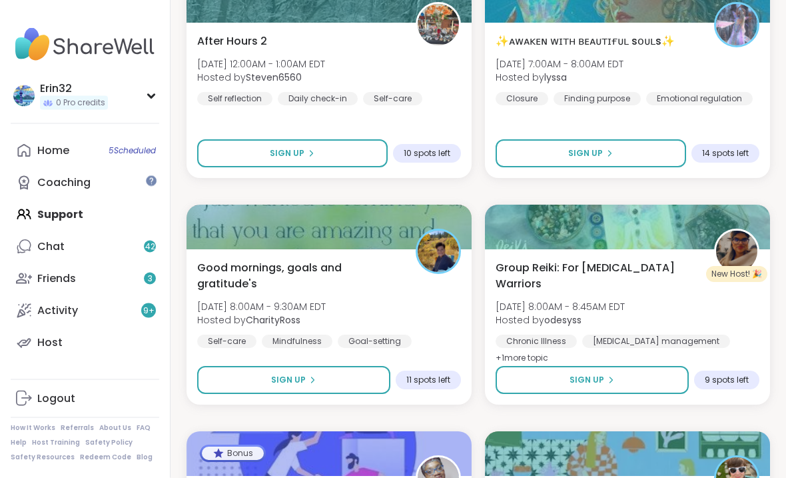
scroll to position [12944, 0]
